Goal: Task Accomplishment & Management: Use online tool/utility

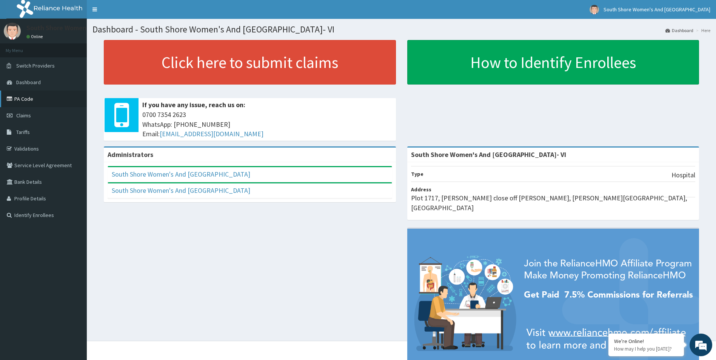
click at [27, 100] on link "PA Code" at bounding box center [43, 99] width 87 height 17
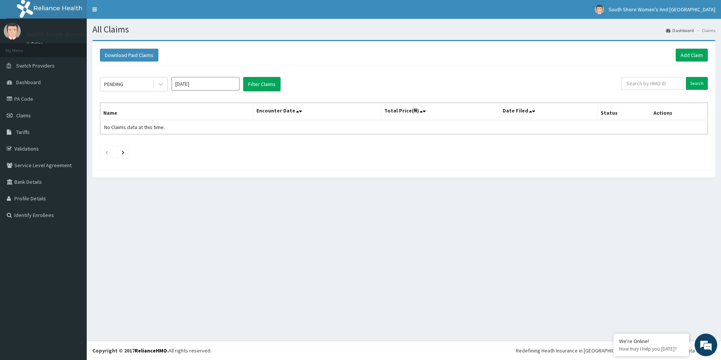
click at [214, 85] on input "Sep 2025" at bounding box center [206, 84] width 68 height 14
click at [205, 148] on div "Aug" at bounding box center [205, 147] width 15 height 14
type input "Aug 2025"
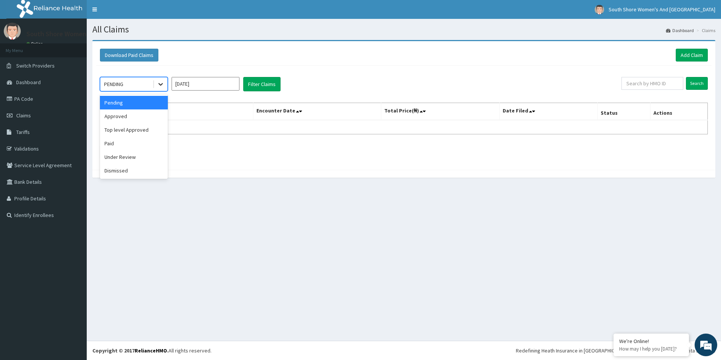
click at [166, 83] on div at bounding box center [161, 84] width 14 height 14
click at [119, 114] on div "Approved" at bounding box center [134, 116] width 68 height 14
click at [256, 85] on button "Filter Claims" at bounding box center [261, 84] width 37 height 14
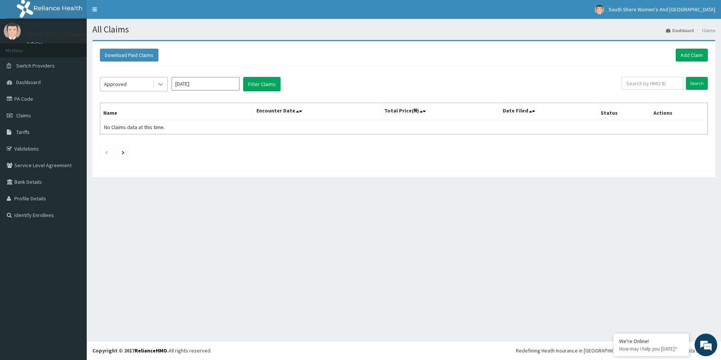
click at [160, 83] on icon at bounding box center [161, 84] width 8 height 8
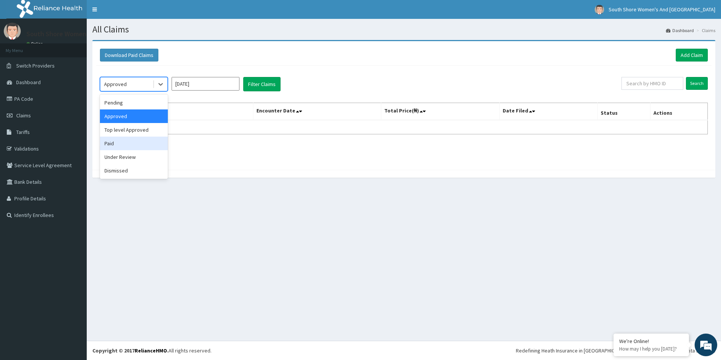
click at [126, 142] on div "Paid" at bounding box center [134, 144] width 68 height 14
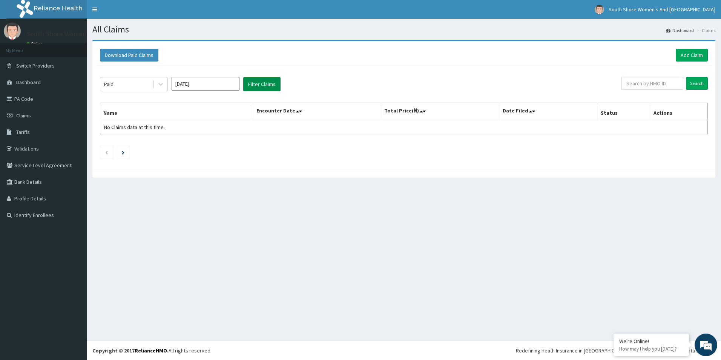
click at [261, 85] on button "Filter Claims" at bounding box center [261, 84] width 37 height 14
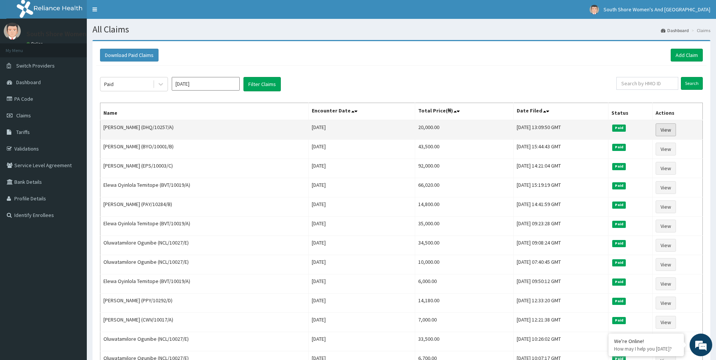
click at [663, 127] on link "View" at bounding box center [665, 129] width 20 height 13
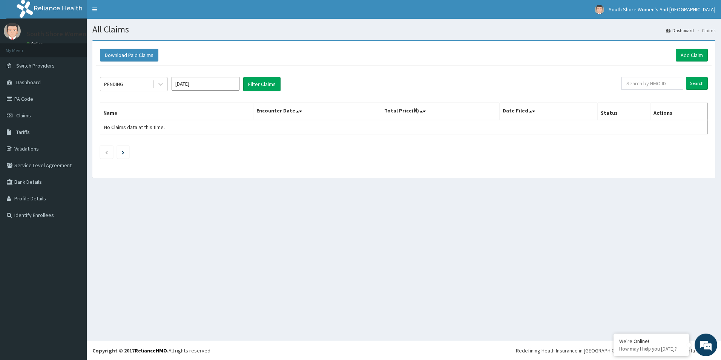
click at [218, 84] on input "Sep 2025" at bounding box center [206, 84] width 68 height 14
drag, startPoint x: 209, startPoint y: 147, endPoint x: 172, endPoint y: 111, distance: 51.5
click at [209, 147] on div "Aug" at bounding box center [205, 147] width 15 height 14
type input "Aug 2025"
click at [160, 84] on icon at bounding box center [160, 84] width 5 height 3
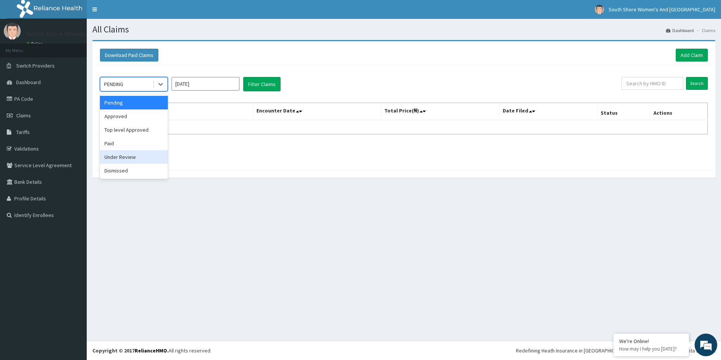
click at [130, 158] on div "Under Review" at bounding box center [134, 157] width 68 height 14
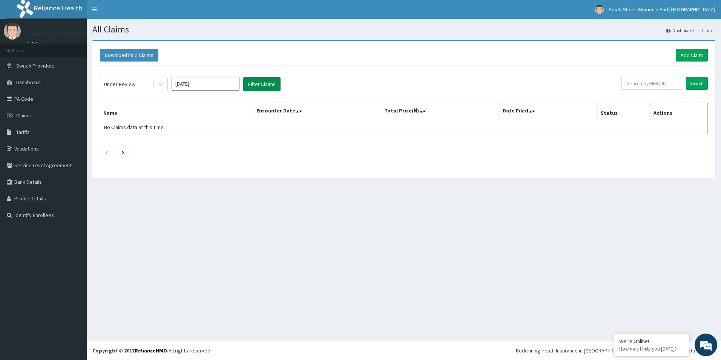
click at [255, 82] on button "Filter Claims" at bounding box center [261, 84] width 37 height 14
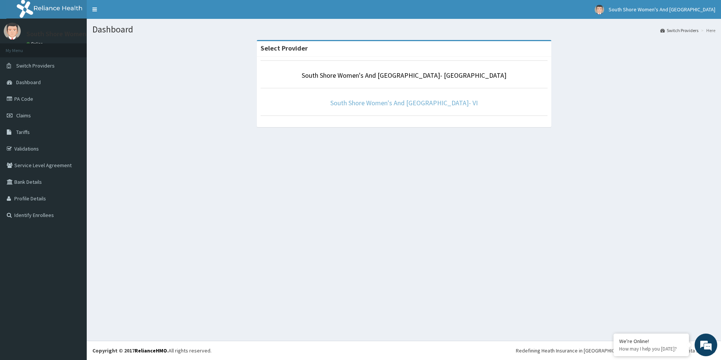
click at [400, 105] on link "South Shore Women's And [GEOGRAPHIC_DATA]- VI" at bounding box center [405, 102] width 148 height 9
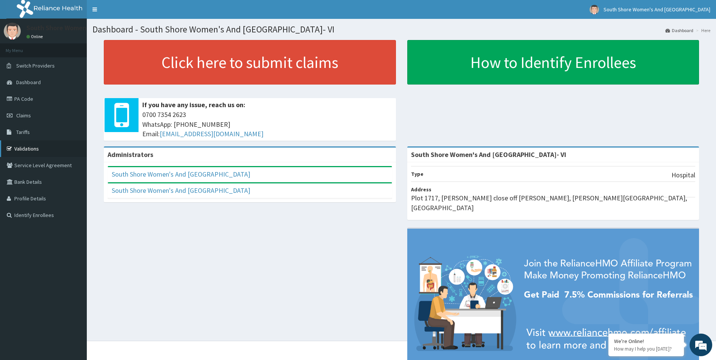
click at [25, 151] on link "Validations" at bounding box center [43, 148] width 87 height 17
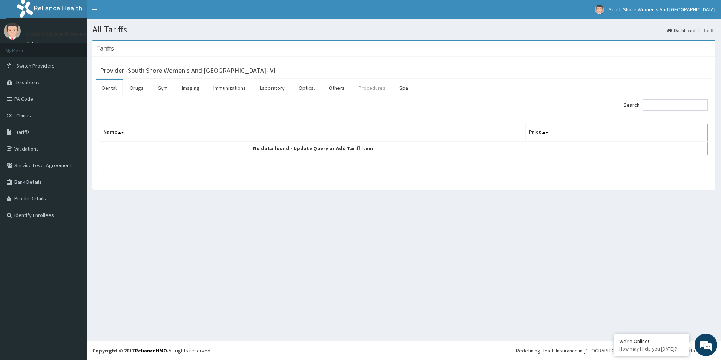
click at [373, 89] on link "Procedures" at bounding box center [372, 88] width 39 height 16
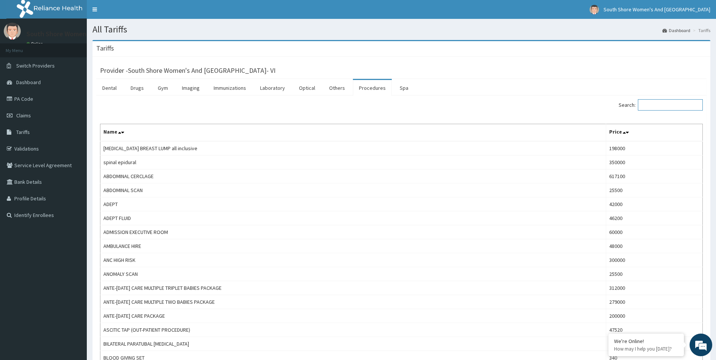
click at [666, 107] on input "Search:" at bounding box center [670, 104] width 65 height 11
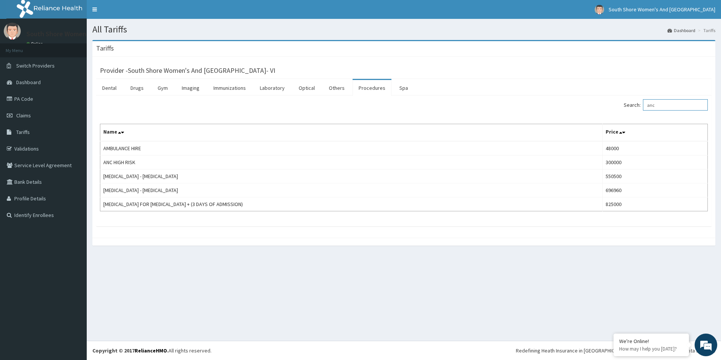
type input "anc"
